Goal: Task Accomplishment & Management: Manage account settings

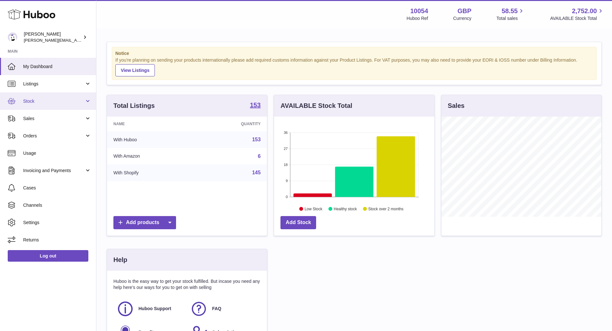
scroll to position [100, 162]
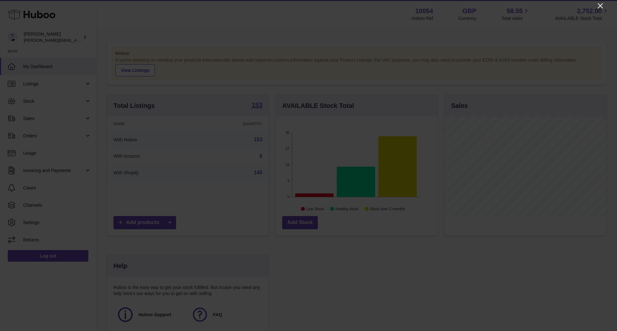
click at [599, 5] on icon "Close" at bounding box center [601, 6] width 8 height 8
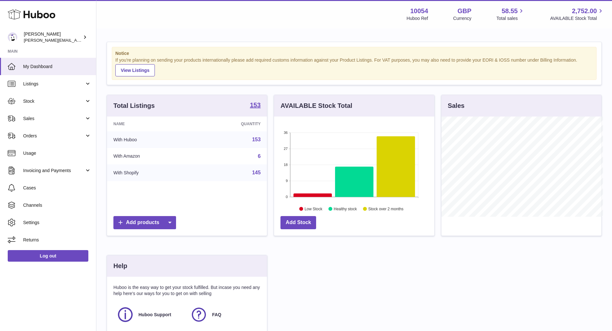
scroll to position [321367, 321307]
click at [44, 119] on span "Sales" at bounding box center [53, 119] width 61 height 6
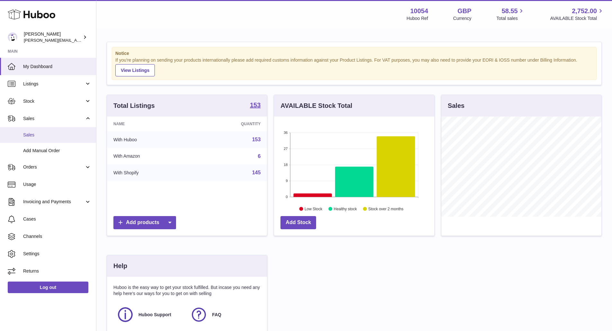
click at [41, 134] on span "Sales" at bounding box center [57, 135] width 68 height 6
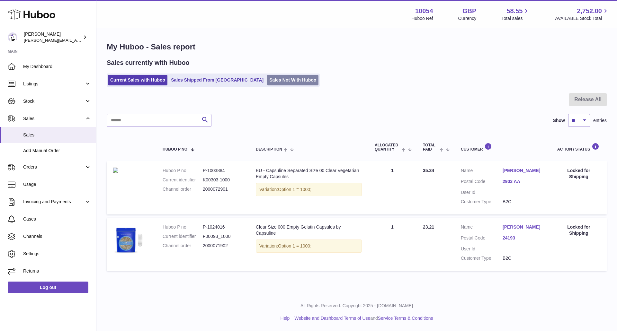
click at [280, 77] on link "Sales Not With Huboo" at bounding box center [292, 80] width 51 height 11
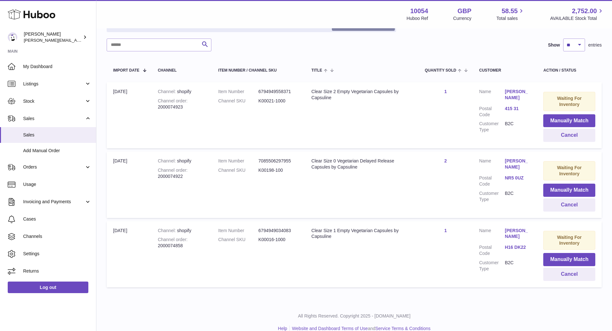
scroll to position [100, 0]
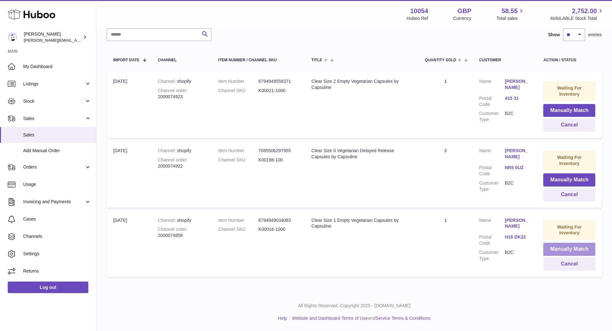
click at [556, 246] on button "Manually Match" at bounding box center [570, 249] width 52 height 13
click at [571, 248] on button "Manually Match" at bounding box center [570, 249] width 52 height 13
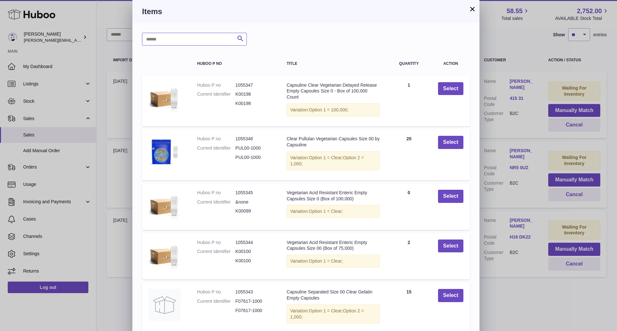
click at [216, 43] on input "text" at bounding box center [194, 39] width 105 height 13
type input "**********"
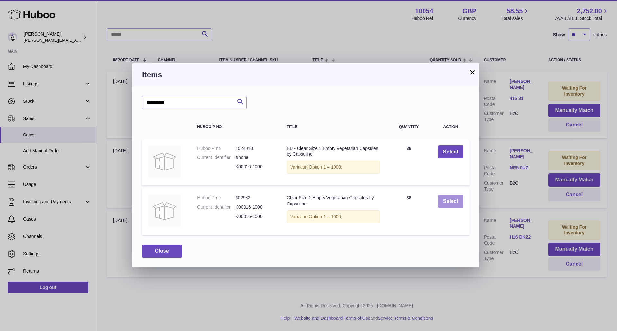
click at [446, 201] on button "Select" at bounding box center [450, 201] width 25 height 13
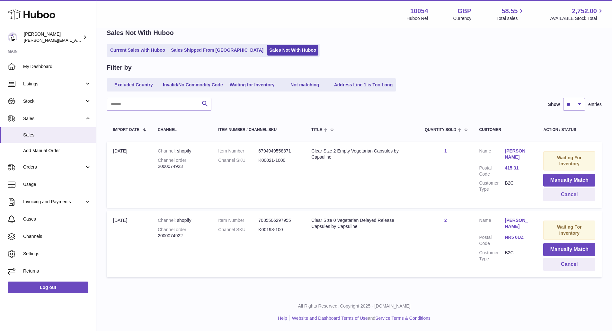
scroll to position [30, 0]
click at [565, 246] on button "Manually Match" at bounding box center [570, 249] width 52 height 13
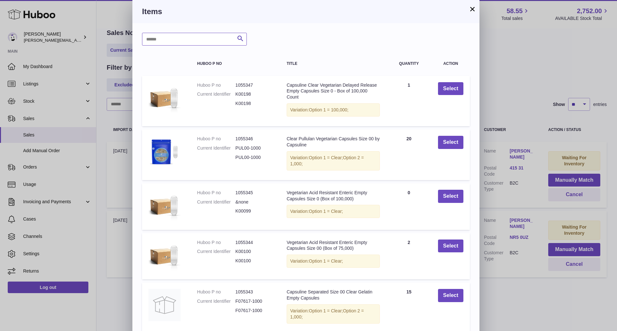
click at [212, 41] on input "text" at bounding box center [194, 39] width 105 height 13
type input "******"
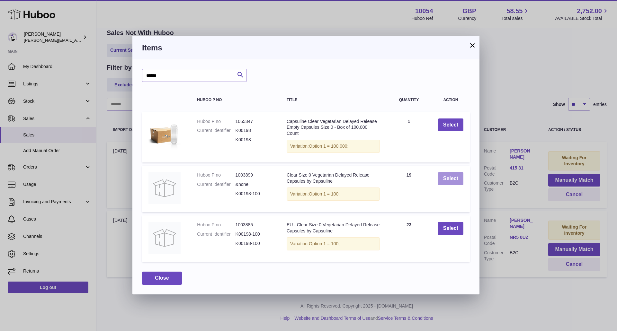
click at [446, 179] on button "Select" at bounding box center [450, 178] width 25 height 13
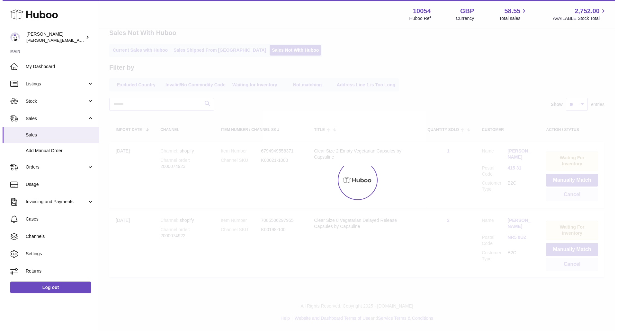
scroll to position [0, 0]
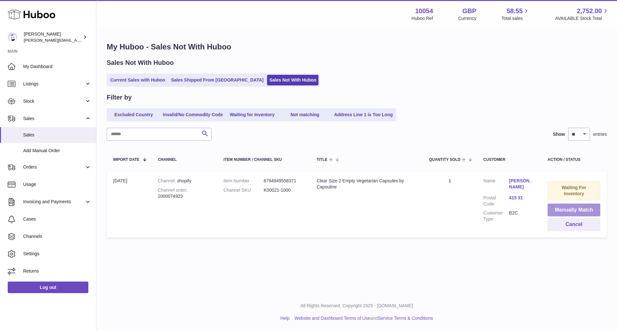
click at [560, 206] on button "Manually Match" at bounding box center [574, 210] width 53 height 13
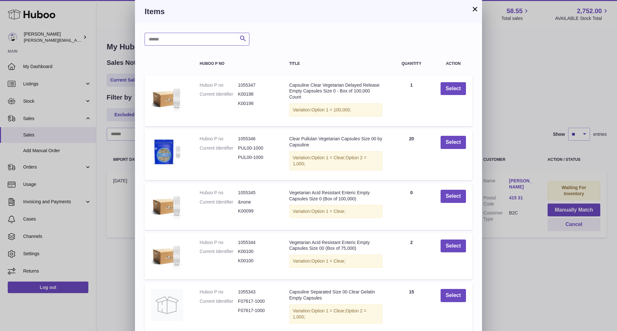
click at [177, 39] on input "text" at bounding box center [197, 39] width 105 height 13
type input "**********"
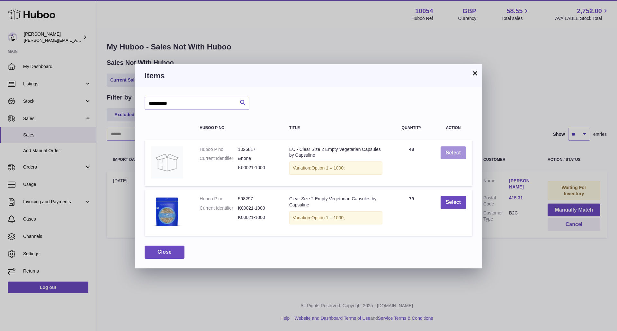
click at [456, 150] on button "Select" at bounding box center [453, 153] width 25 height 13
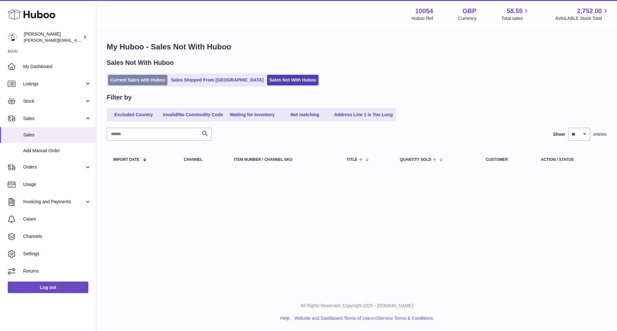
click at [136, 81] on link "Current Sales with Huboo" at bounding box center [137, 80] width 59 height 11
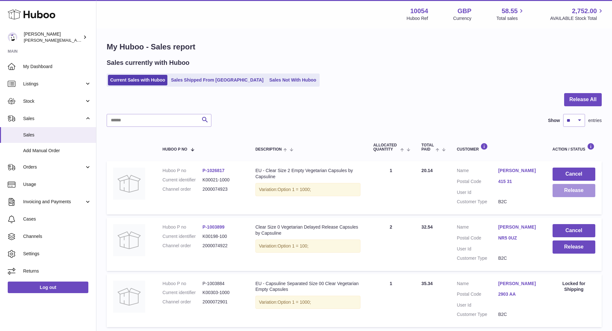
click at [563, 192] on button "Release" at bounding box center [574, 190] width 43 height 13
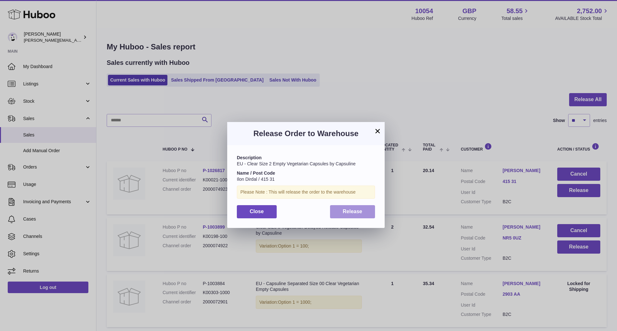
click at [335, 213] on button "Release" at bounding box center [352, 211] width 45 height 13
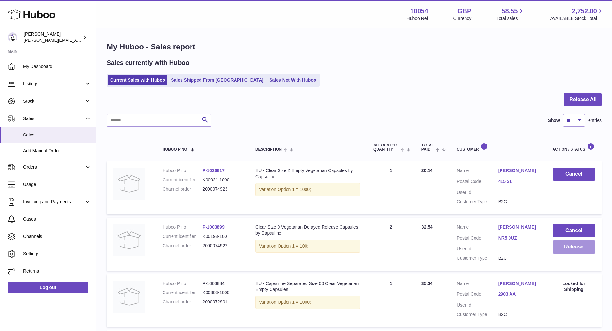
click at [572, 246] on button "Release" at bounding box center [574, 247] width 43 height 13
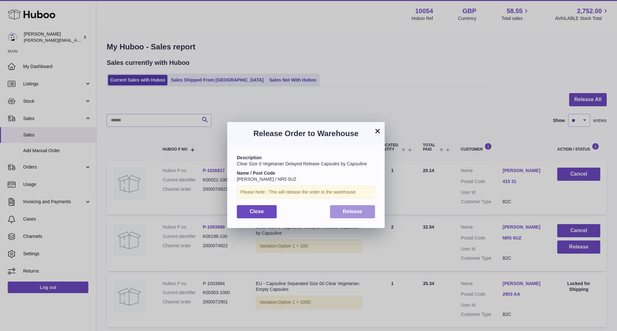
click at [372, 212] on button "Release" at bounding box center [352, 211] width 45 height 13
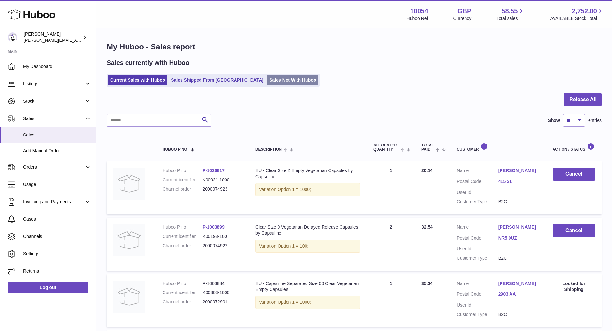
click at [267, 77] on link "Sales Not With Huboo" at bounding box center [292, 80] width 51 height 11
